Goal: Task Accomplishment & Management: Manage account settings

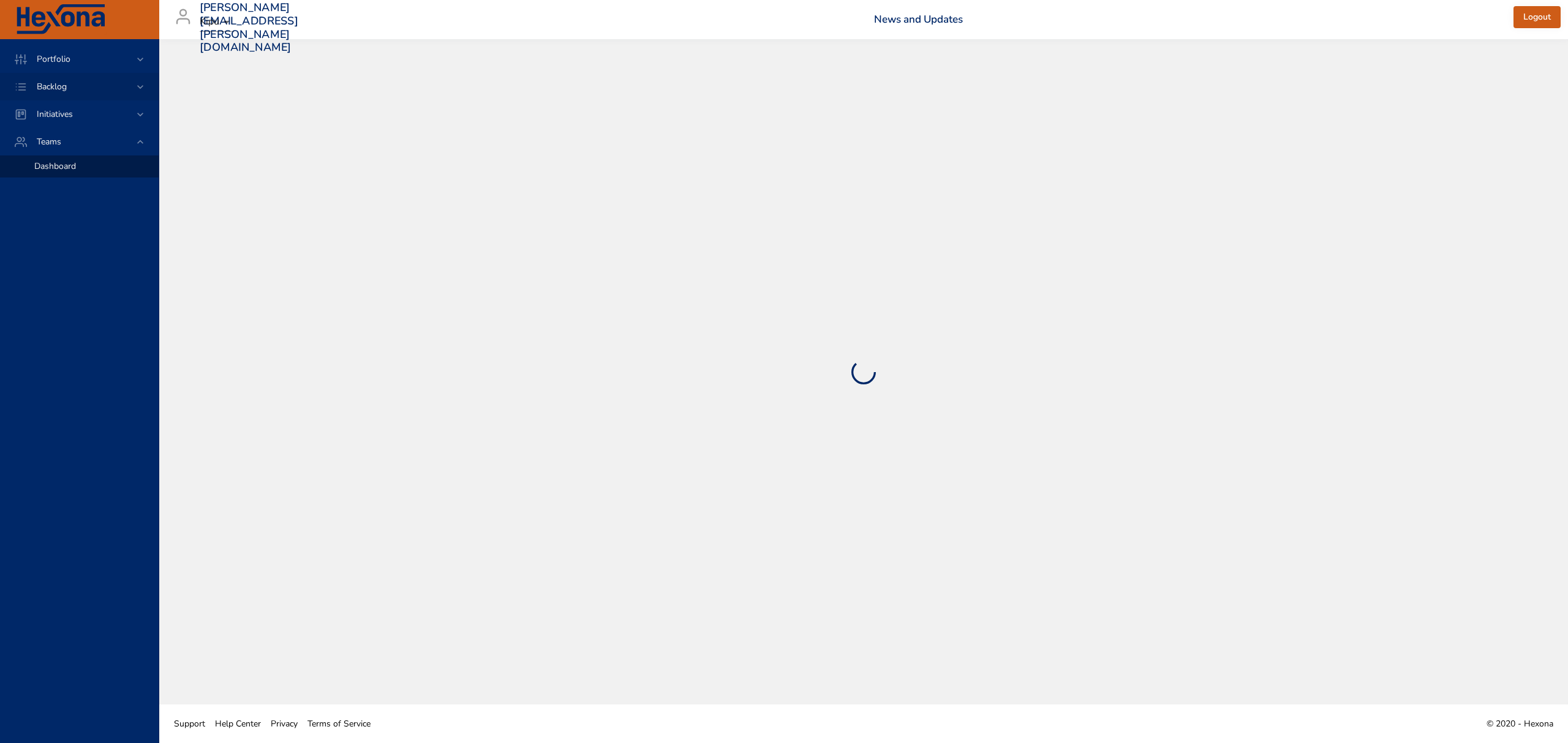
click at [74, 85] on span "Backlog" at bounding box center [51, 87] width 49 height 12
click at [88, 110] on span "Backlog Details" at bounding box center [63, 111] width 58 height 12
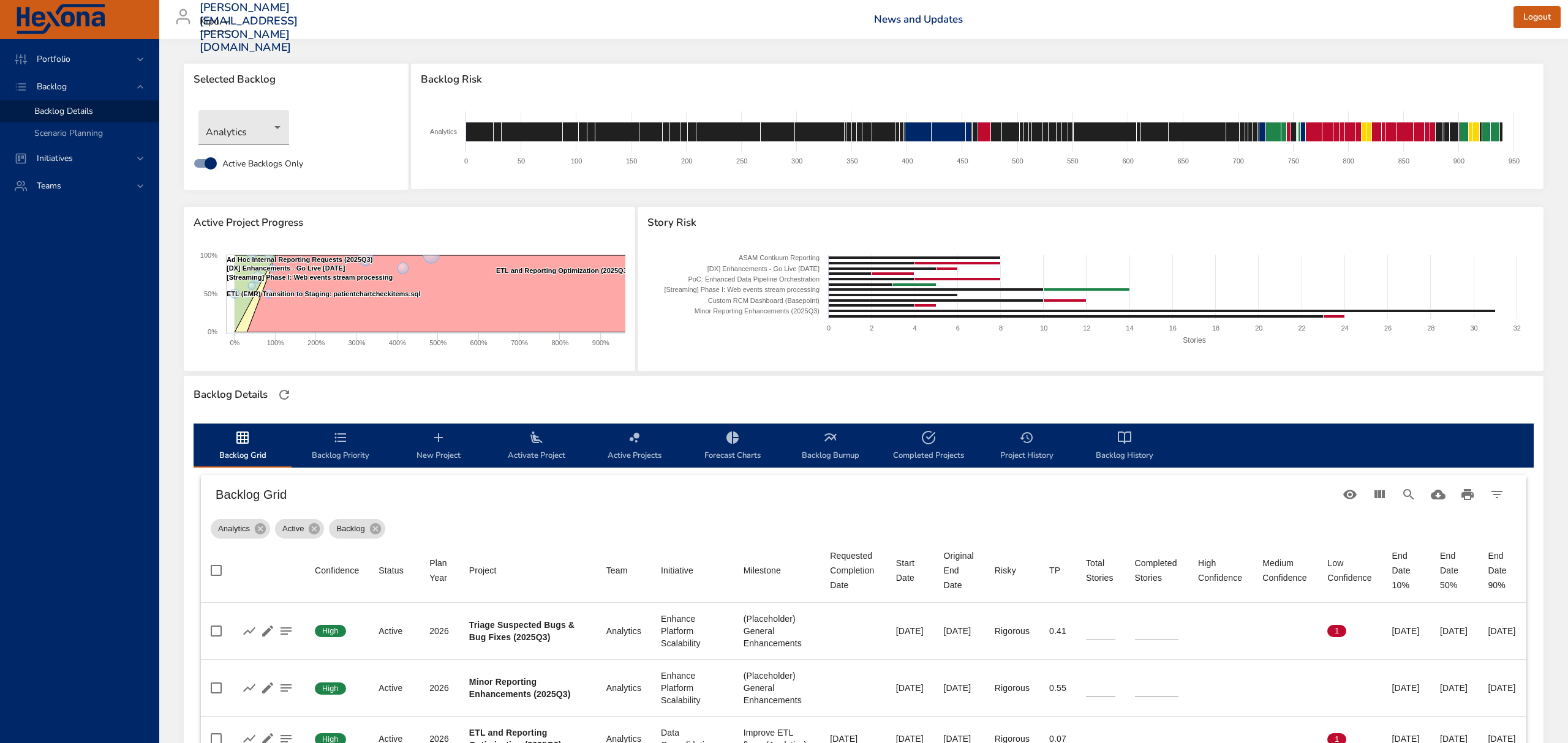
click at [273, 132] on body "Portfolio Backlog Backlog Details Scenario Planning Initiatives Teams [PERSON_N…" at bounding box center [784, 371] width 1568 height 743
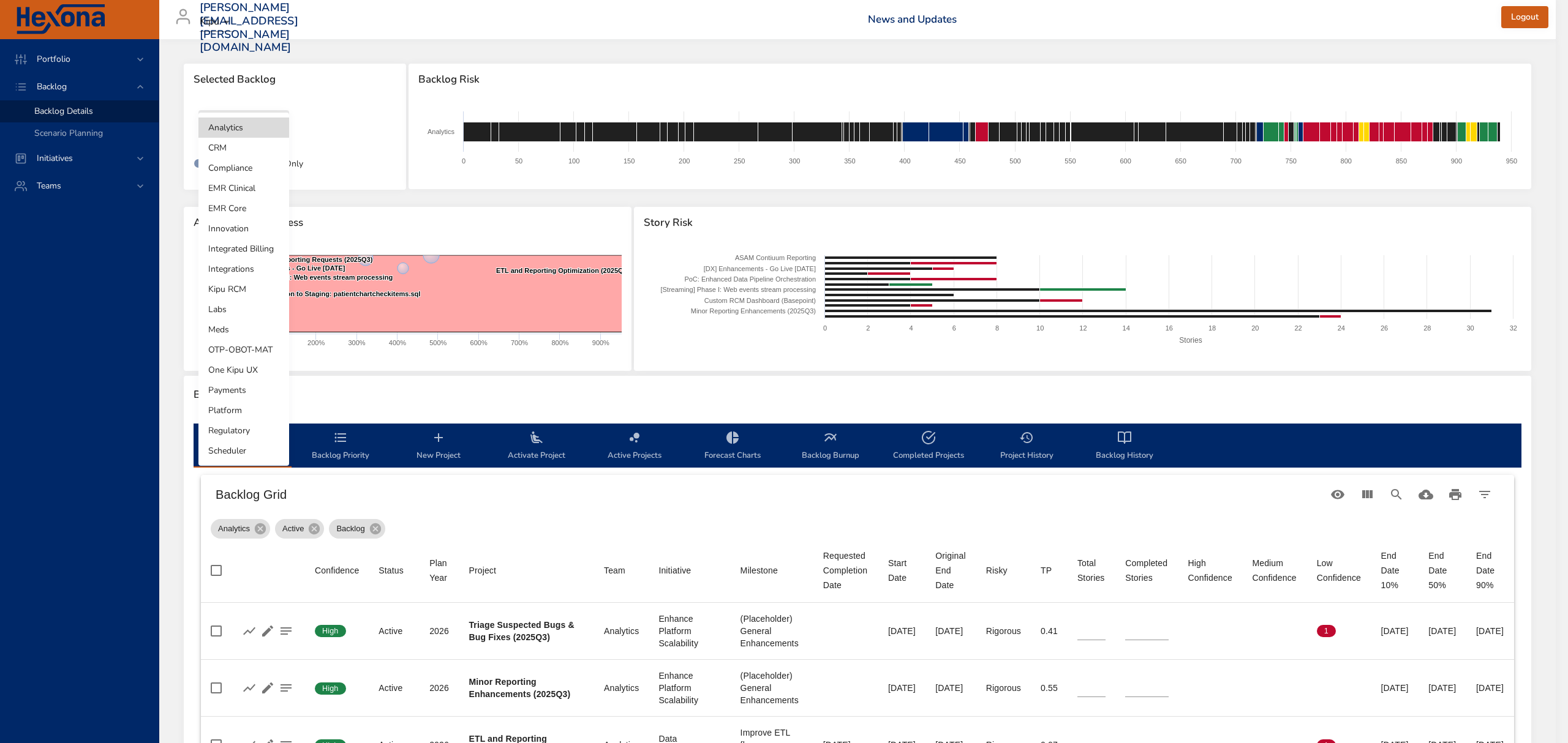
click at [255, 289] on li "Kipu RCM" at bounding box center [244, 289] width 91 height 20
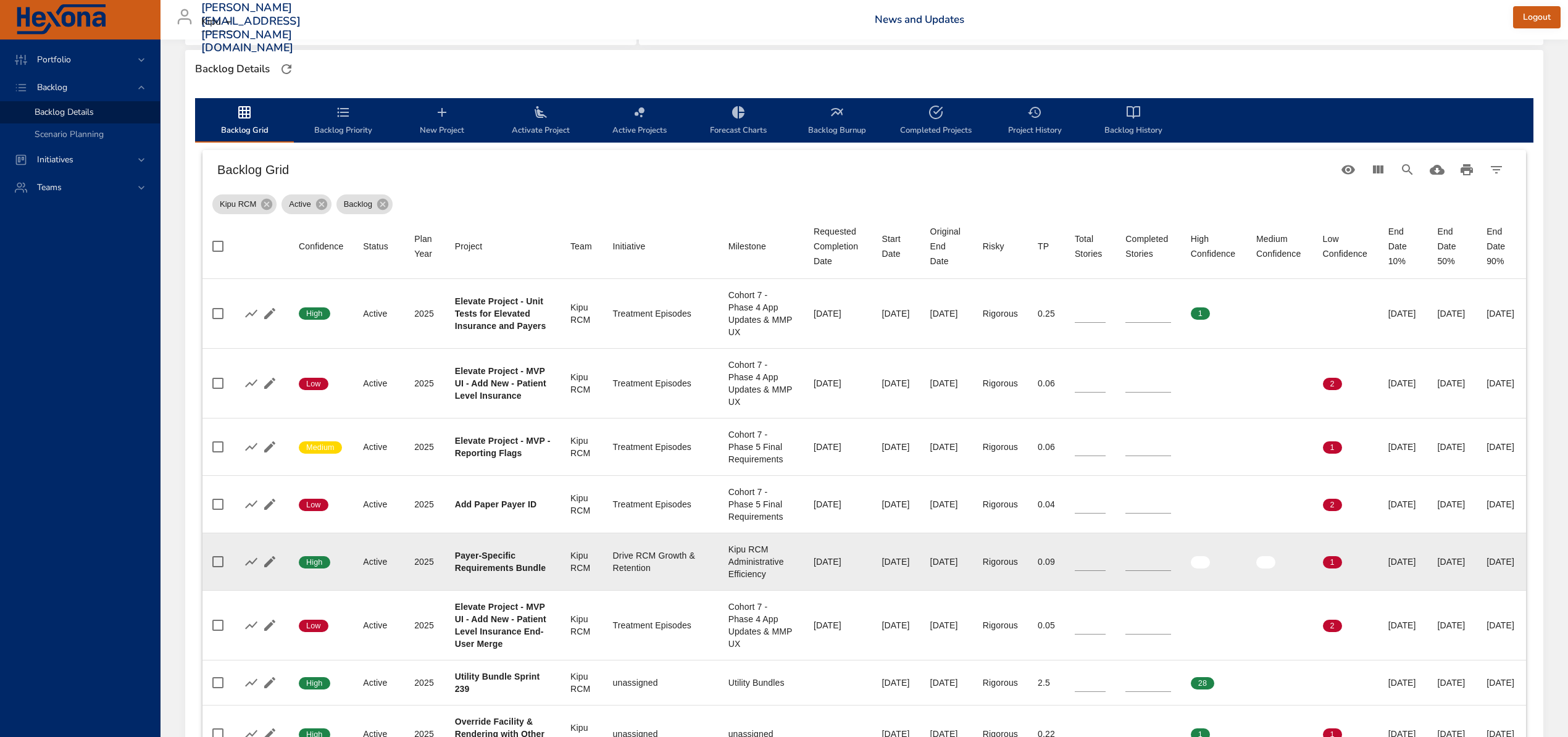
scroll to position [493, 0]
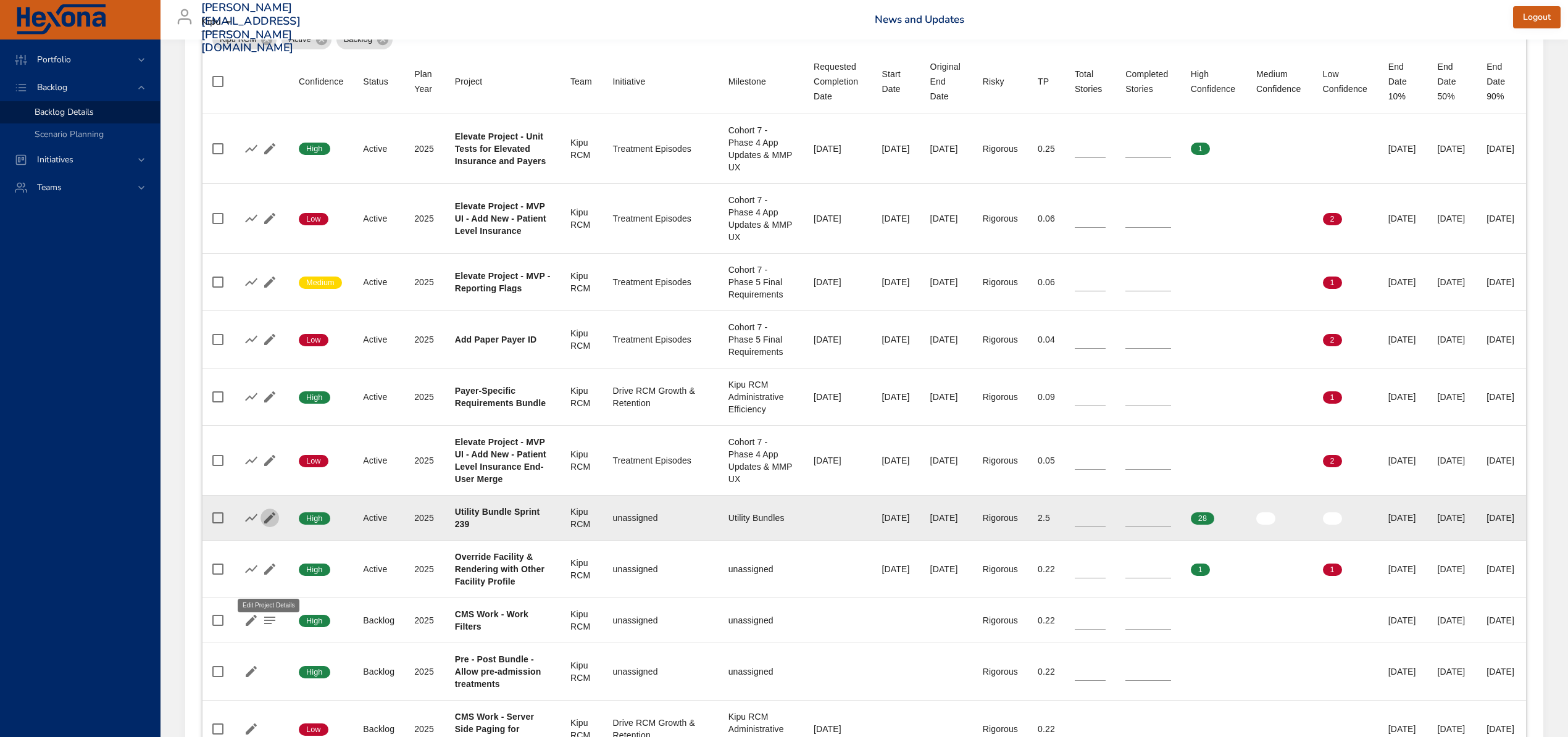
click at [270, 523] on icon "button" at bounding box center [270, 517] width 11 height 11
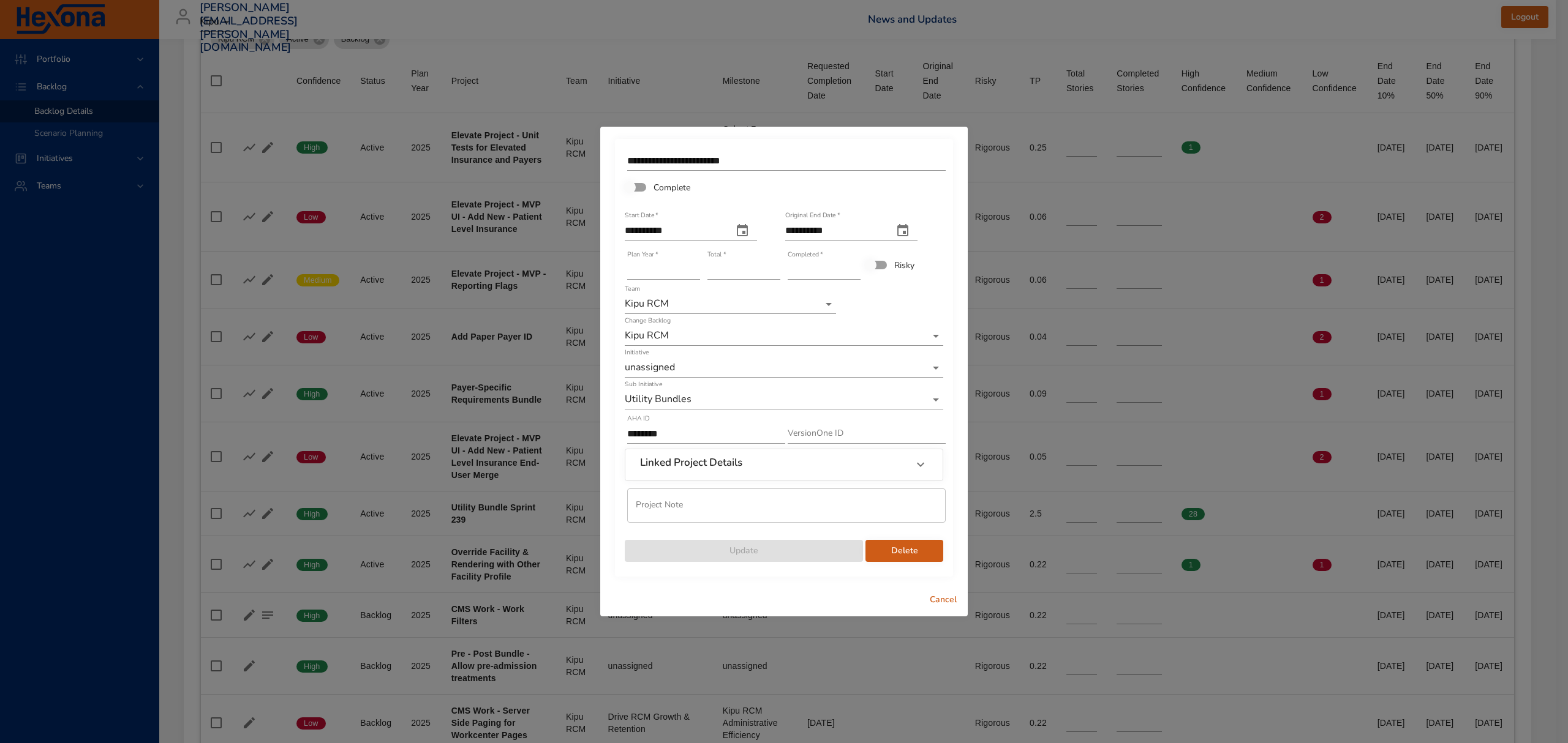
click at [852, 265] on input "*" at bounding box center [823, 270] width 73 height 20
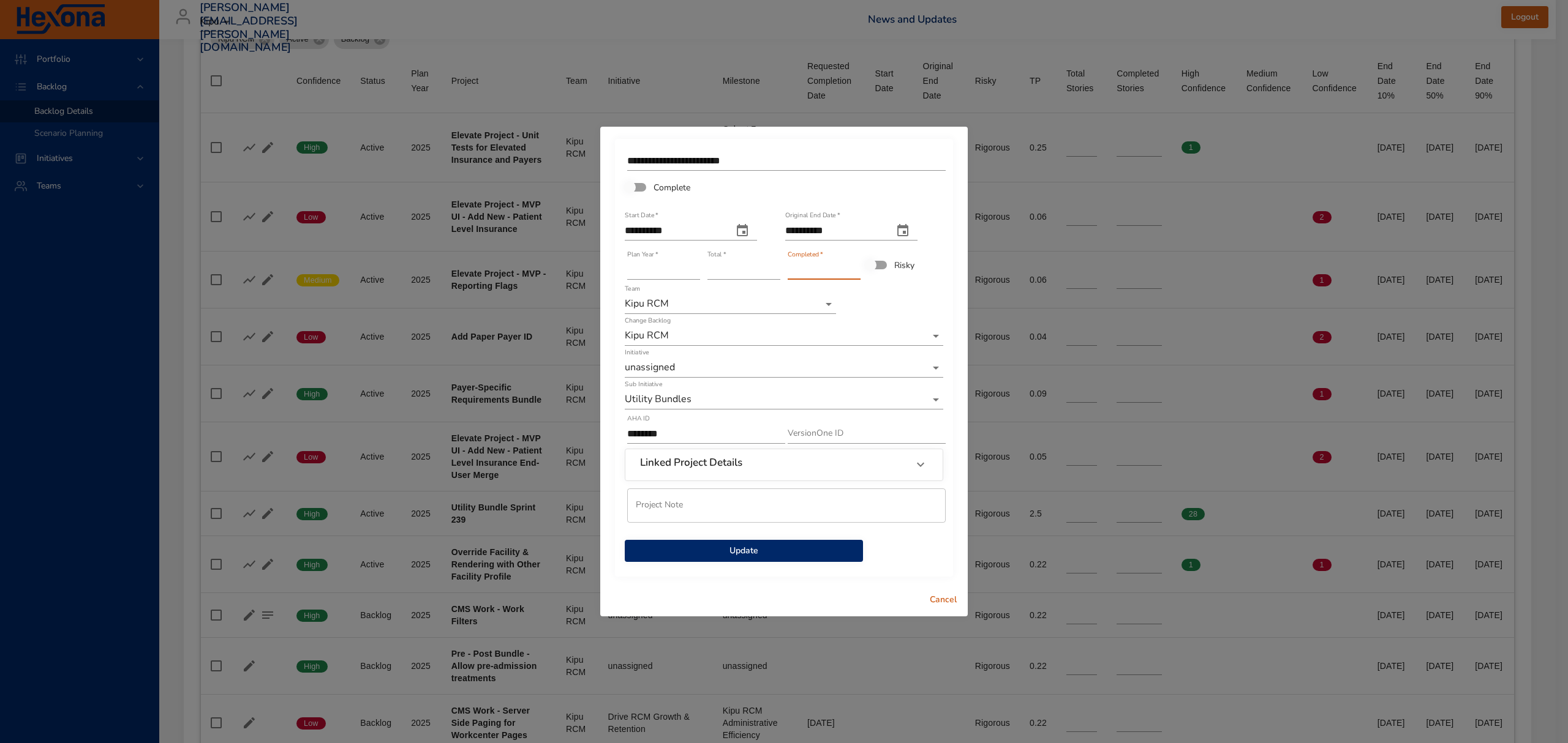
type input "*"
click at [852, 265] on input "*" at bounding box center [823, 270] width 73 height 20
click at [762, 556] on span "Update" at bounding box center [743, 551] width 219 height 15
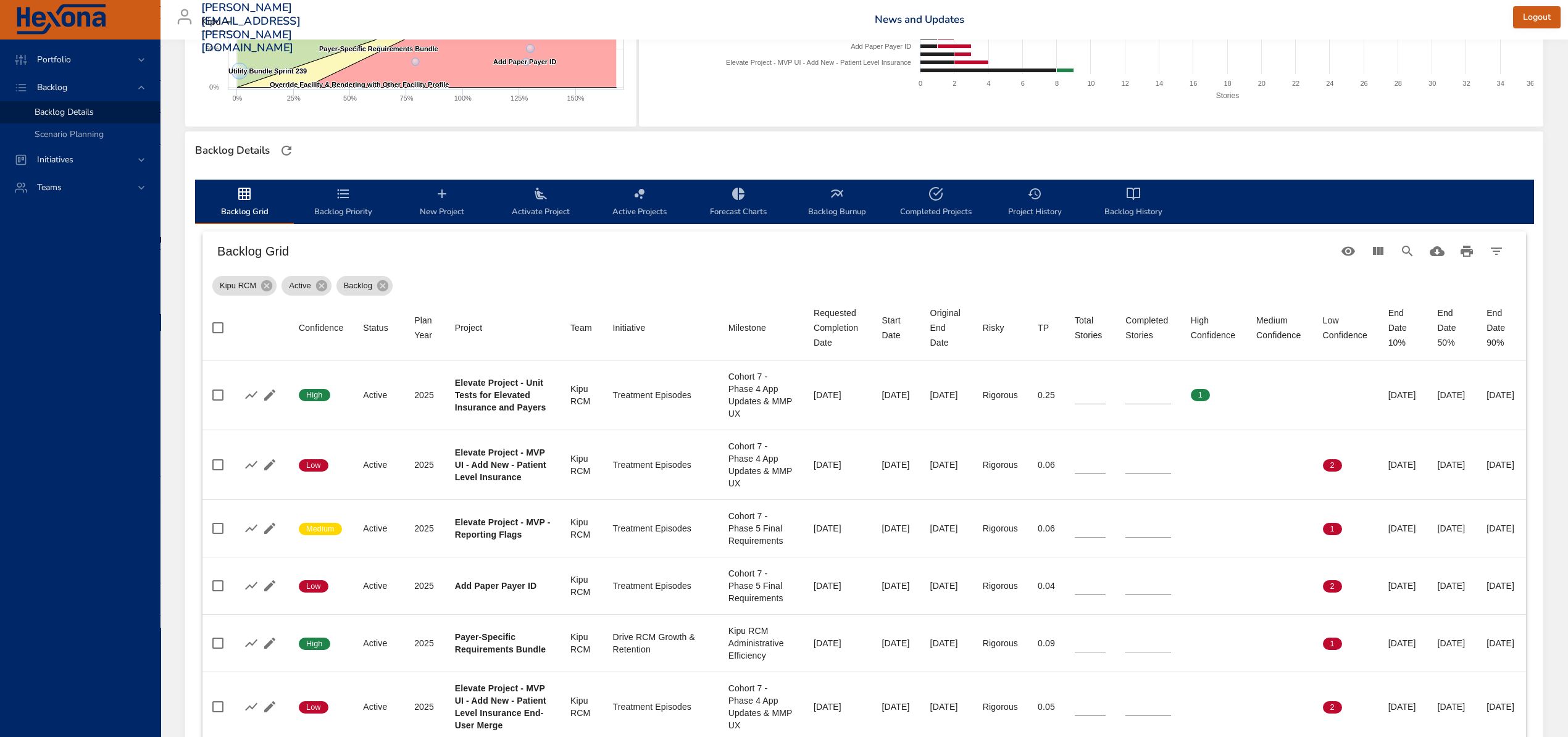
scroll to position [247, 0]
